Goal: Check status: Check status

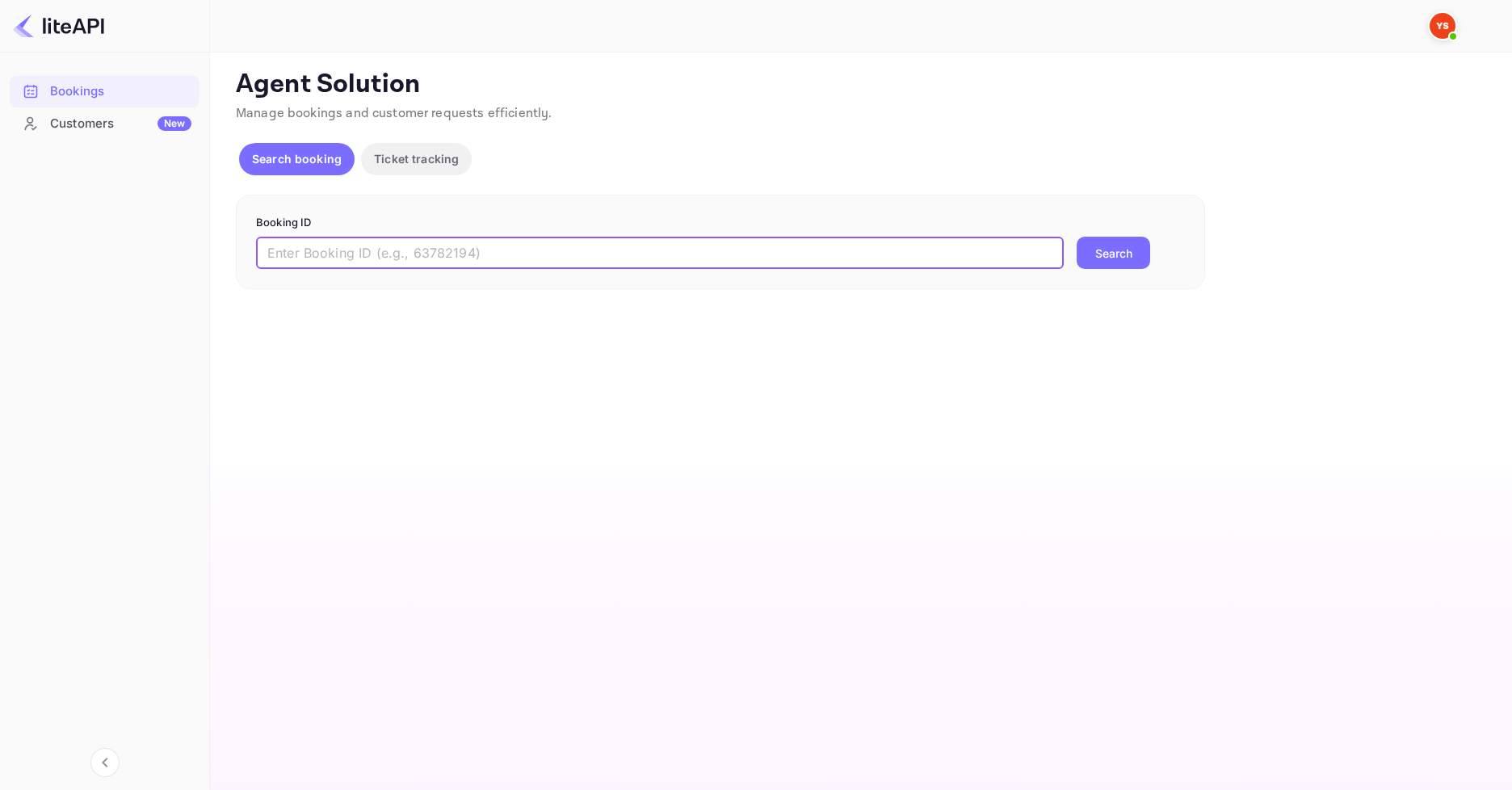
paste input "9279465"
type input "9279465"
click at [1121, 241] on button "Search" at bounding box center [1113, 252] width 73 height 32
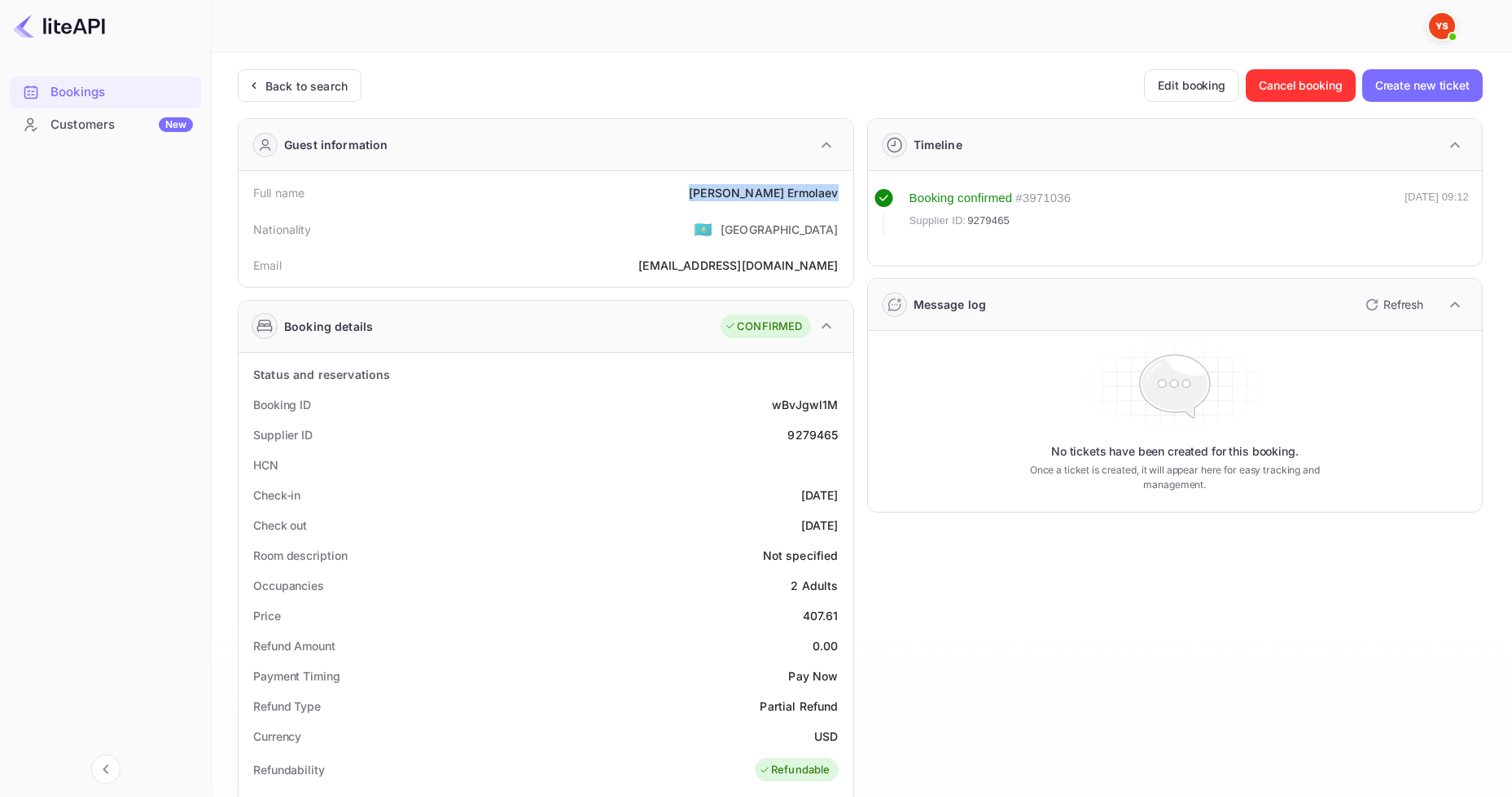
drag, startPoint x: 743, startPoint y: 198, endPoint x: 842, endPoint y: 192, distance: 99.2
click at [842, 192] on div "Full name [PERSON_NAME]" at bounding box center [546, 192] width 602 height 30
copy div "[PERSON_NAME]"
drag, startPoint x: 784, startPoint y: 195, endPoint x: 840, endPoint y: 197, distance: 56.0
click at [840, 197] on div "Full name [PERSON_NAME]" at bounding box center [546, 192] width 602 height 30
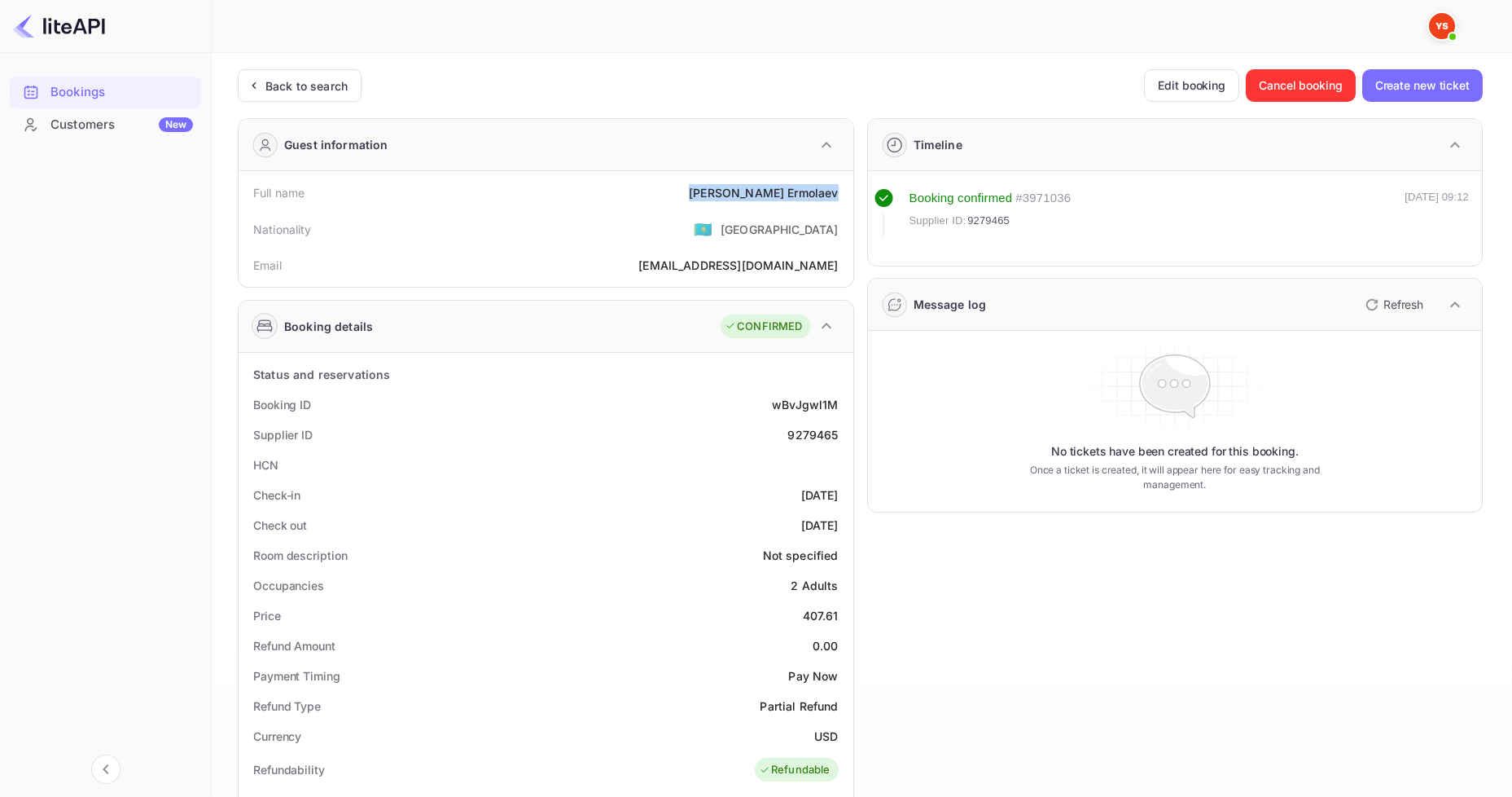
copy div "[PERSON_NAME]"
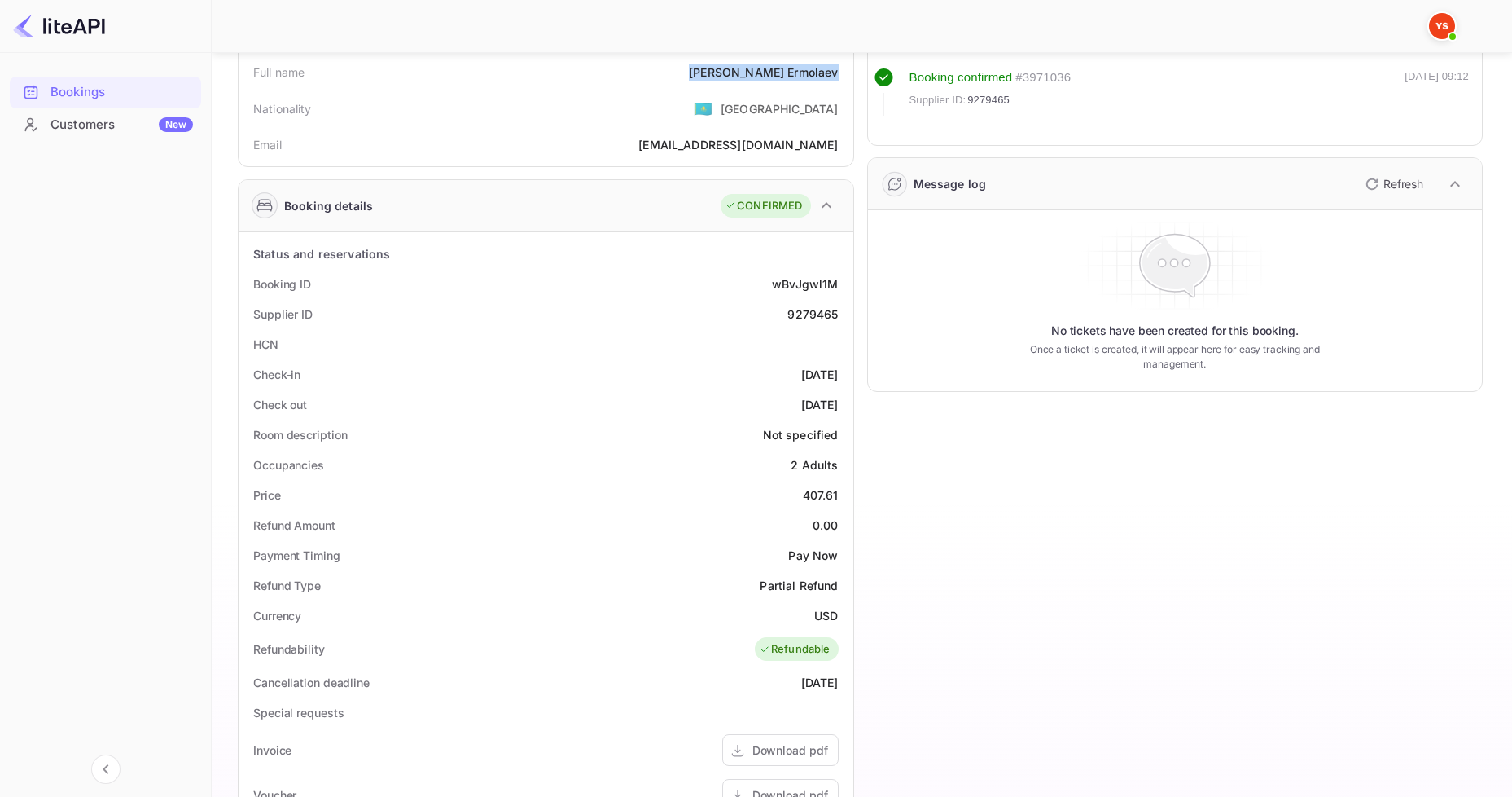
scroll to position [163, 0]
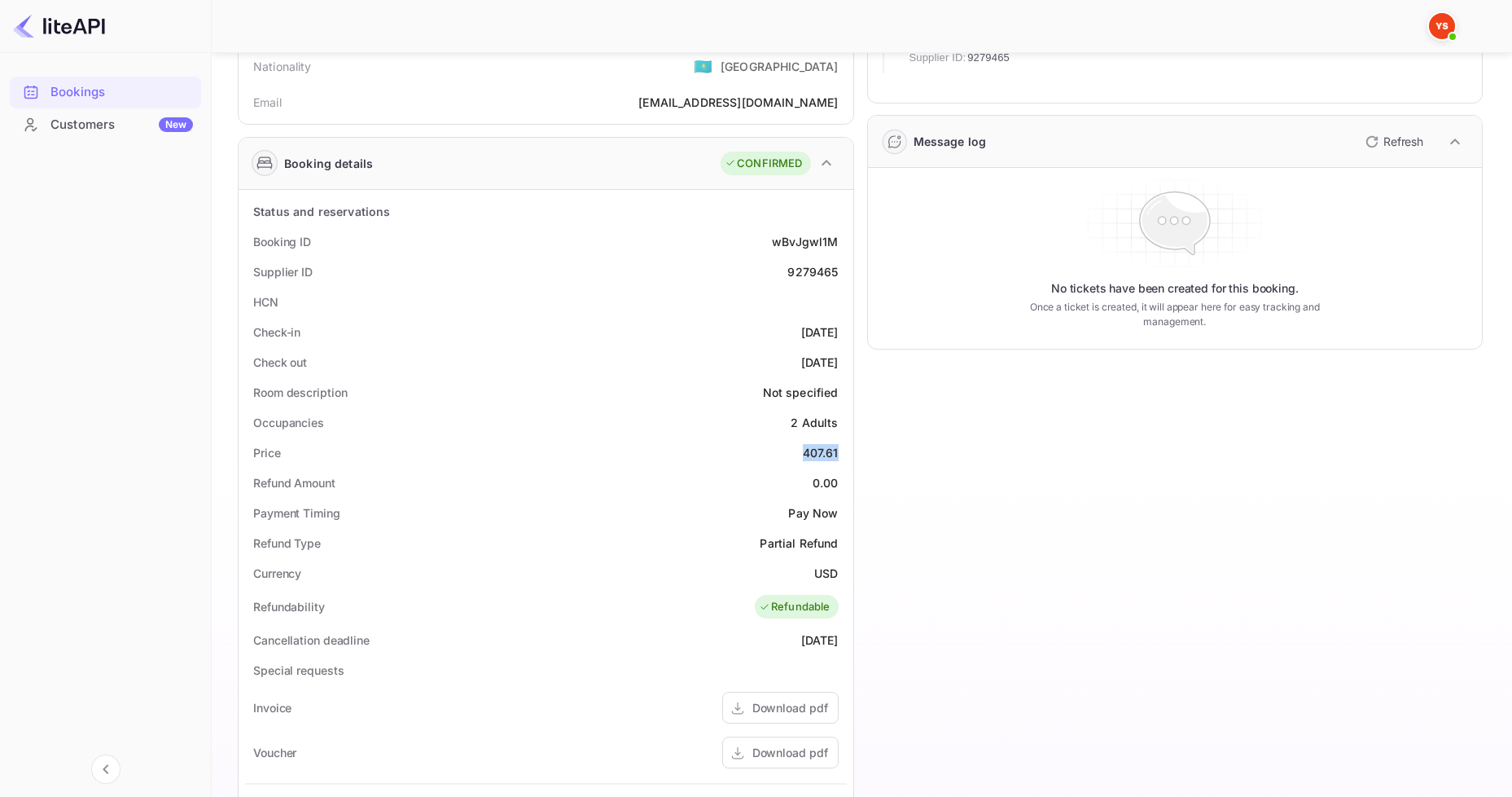
drag, startPoint x: 796, startPoint y: 453, endPoint x: 838, endPoint y: 453, distance: 42.0
click at [838, 453] on div "Price 407.61" at bounding box center [546, 453] width 602 height 30
copy div "407.61"
